Goal: Find specific page/section: Find specific page/section

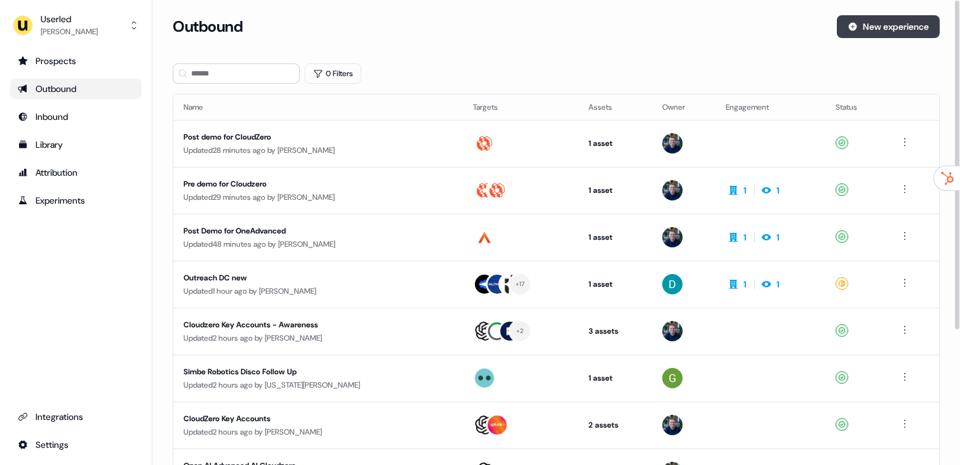
click at [880, 30] on button "New experience" at bounding box center [888, 26] width 103 height 23
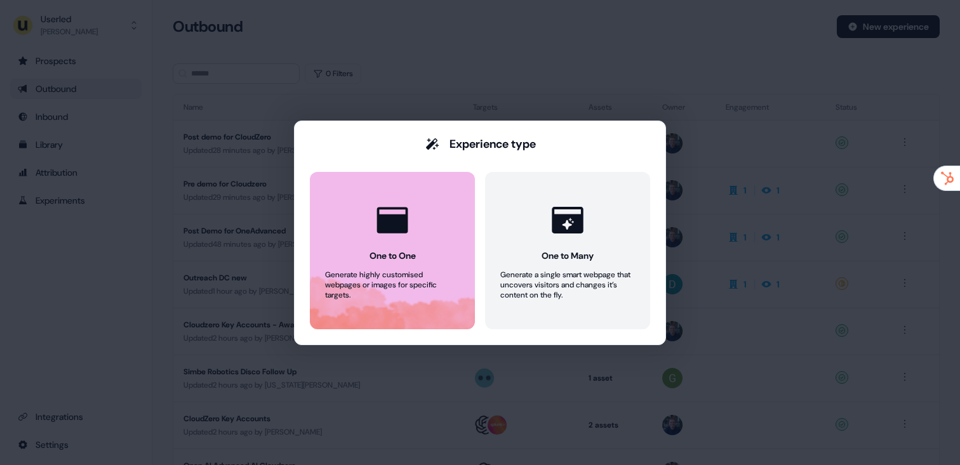
click at [383, 265] on button "One to One Generate highly customised webpages or images for specific targets." at bounding box center [392, 250] width 165 height 157
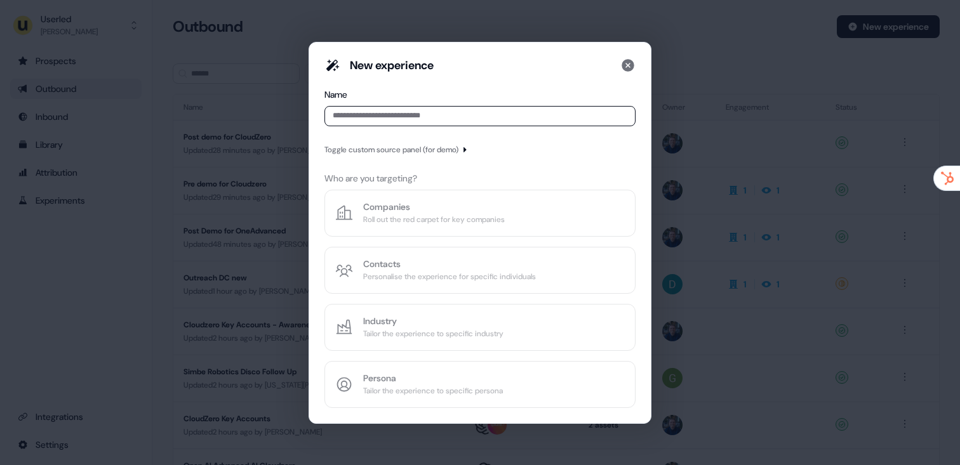
drag, startPoint x: 638, startPoint y: 56, endPoint x: 654, endPoint y: 35, distance: 26.8
click at [638, 56] on div "New experience Name Toggle custom source panel (for demo) Who are you targeting…" at bounding box center [480, 233] width 343 height 382
click at [658, 23] on div "New experience Name Toggle custom source panel (for demo) Who are you targeting…" at bounding box center [480, 232] width 960 height 465
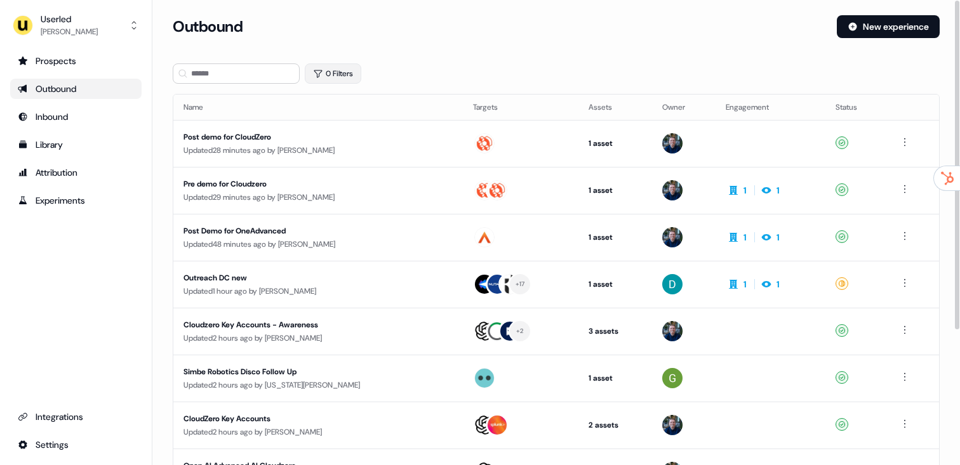
click at [333, 71] on button "0 Filters" at bounding box center [333, 73] width 56 height 20
click at [343, 131] on html "For the best experience switch devices to a bigger screen. Go to [DOMAIN_NAME] …" at bounding box center [480, 232] width 960 height 465
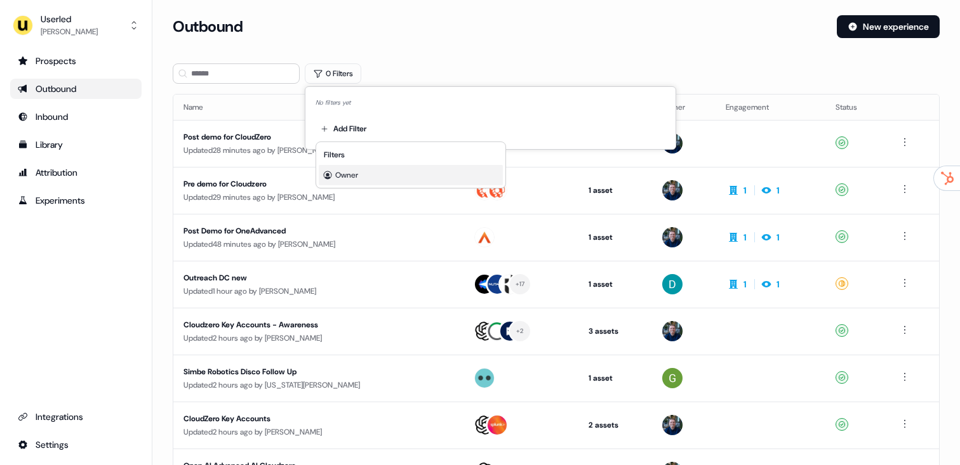
click at [346, 173] on span "Owner" at bounding box center [346, 175] width 23 height 10
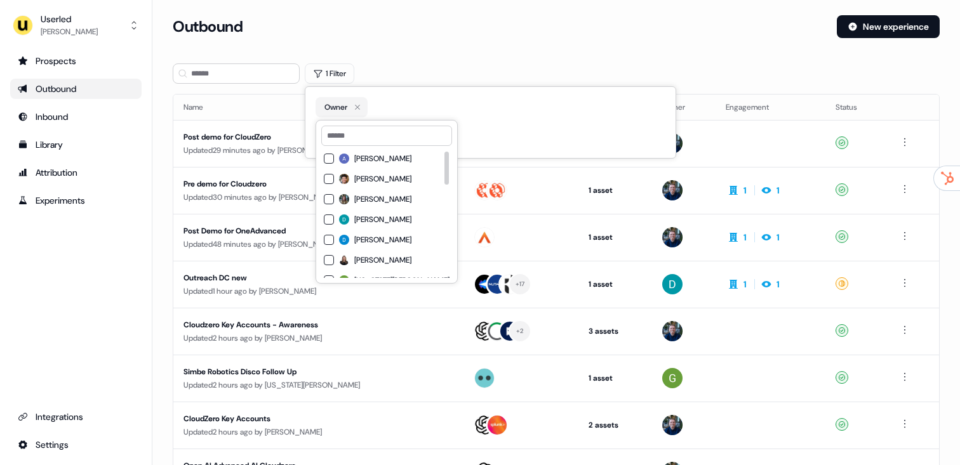
scroll to position [3, 0]
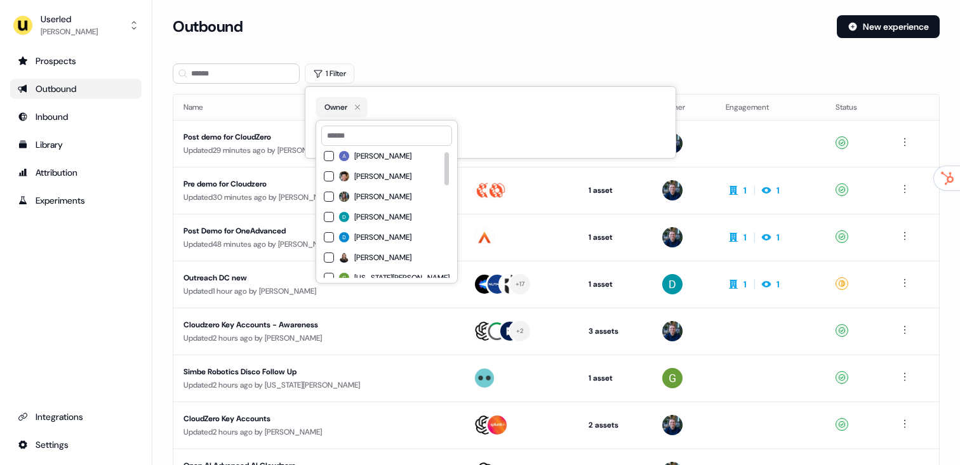
click at [368, 194] on span "[PERSON_NAME]" at bounding box center [382, 197] width 57 height 10
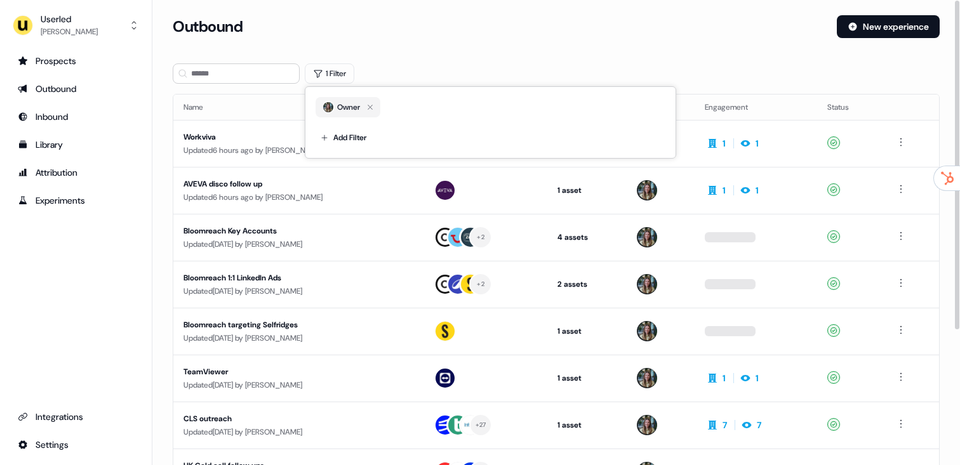
click at [499, 34] on div "Outbound" at bounding box center [500, 26] width 654 height 23
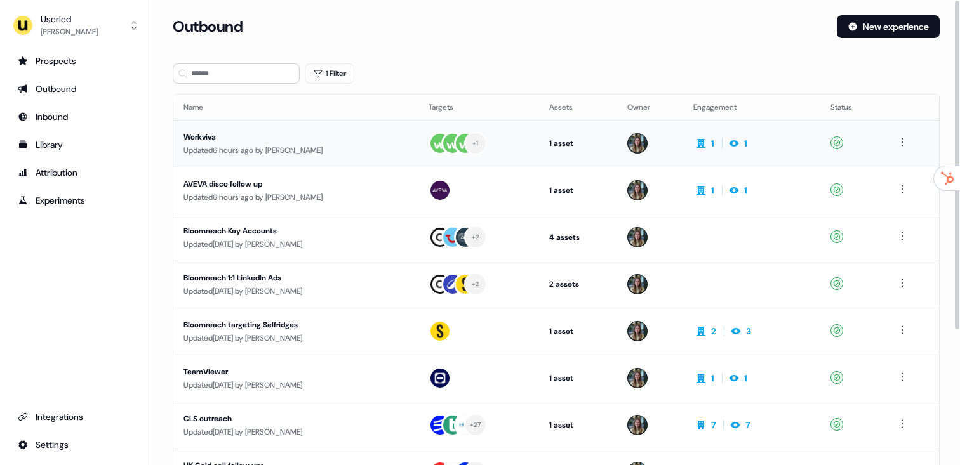
click at [332, 136] on div "Workviva" at bounding box center [295, 137] width 225 height 13
click at [317, 199] on div "Updated 6 hours ago by [PERSON_NAME]" at bounding box center [295, 197] width 225 height 13
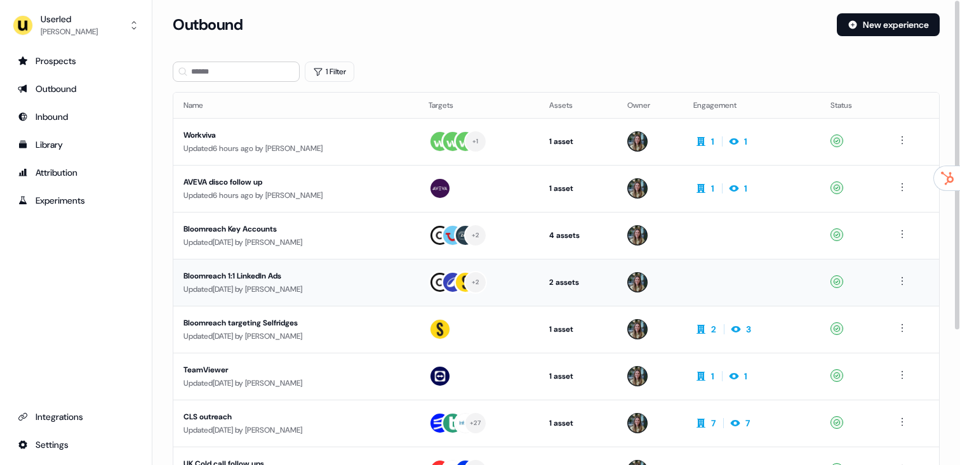
scroll to position [9, 0]
